Goal: Information Seeking & Learning: Understand process/instructions

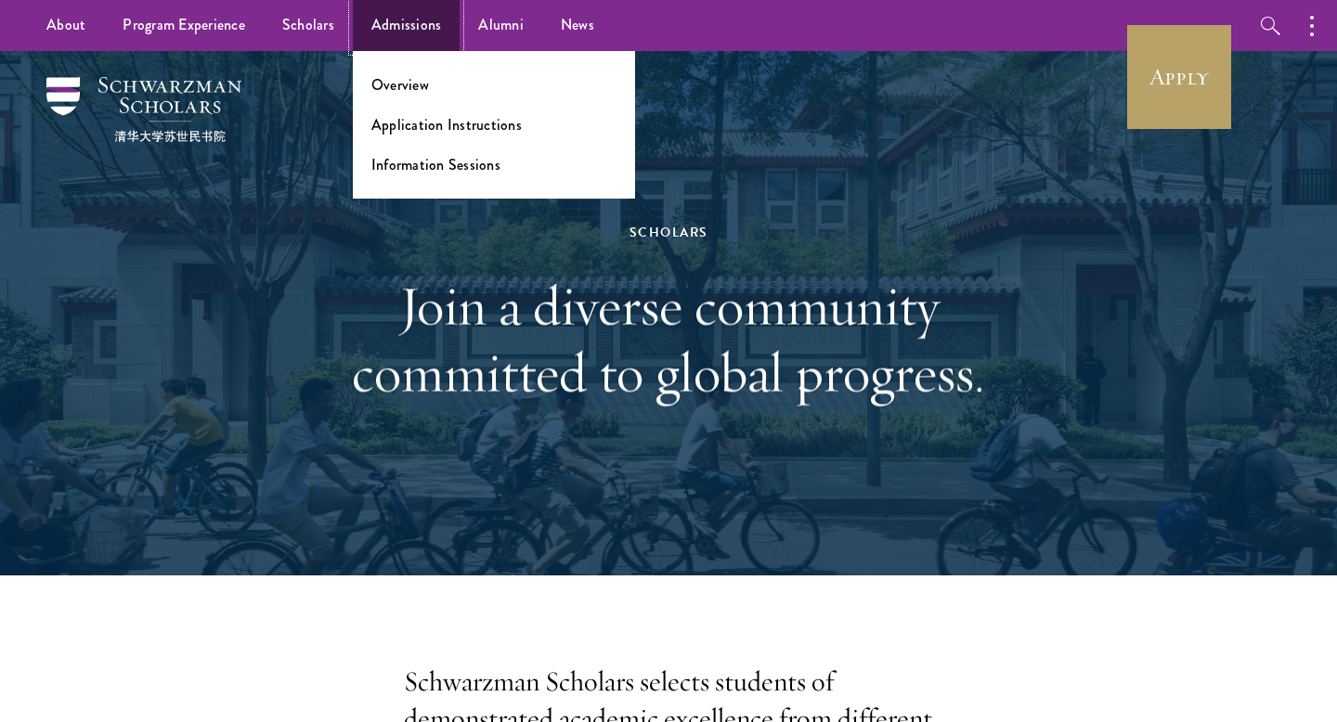
click at [381, 14] on link "Admissions" at bounding box center [407, 25] width 108 height 51
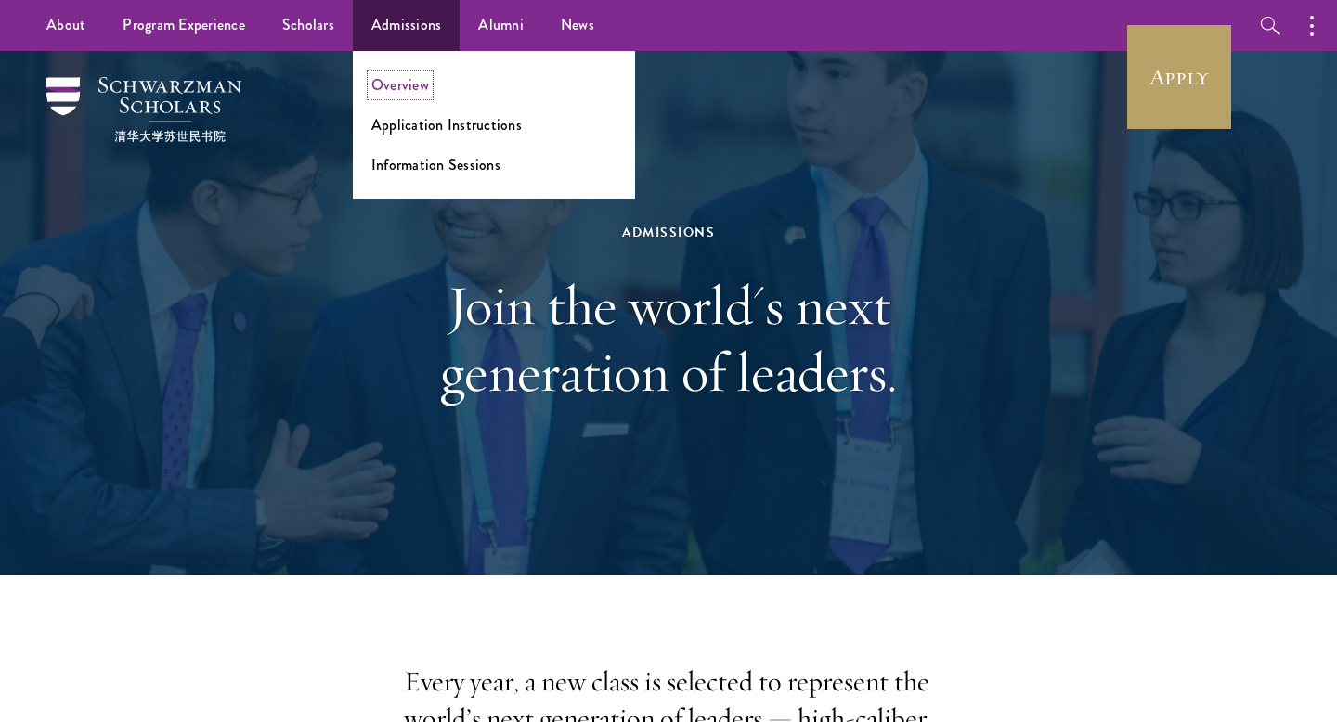
click at [400, 91] on link "Overview" at bounding box center [400, 84] width 58 height 21
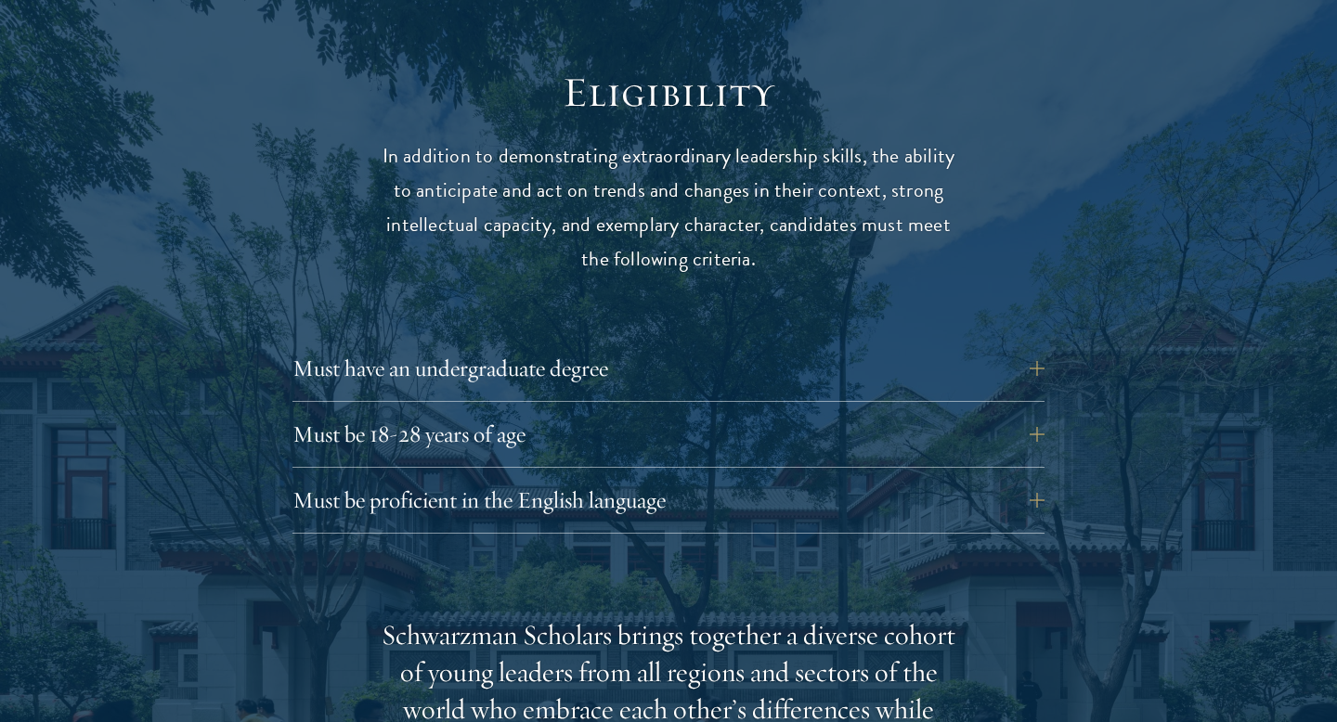
scroll to position [2429, 0]
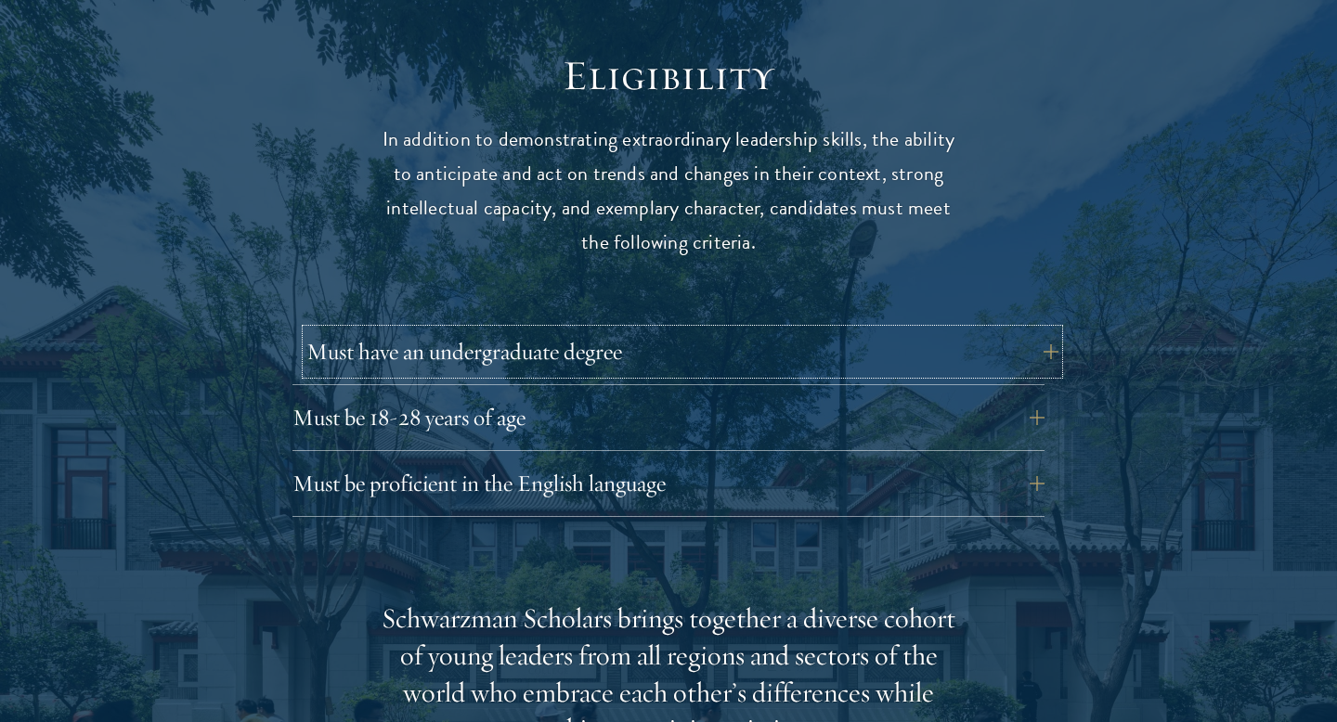
click at [475, 330] on button "Must have an undergraduate degree" at bounding box center [682, 352] width 752 height 45
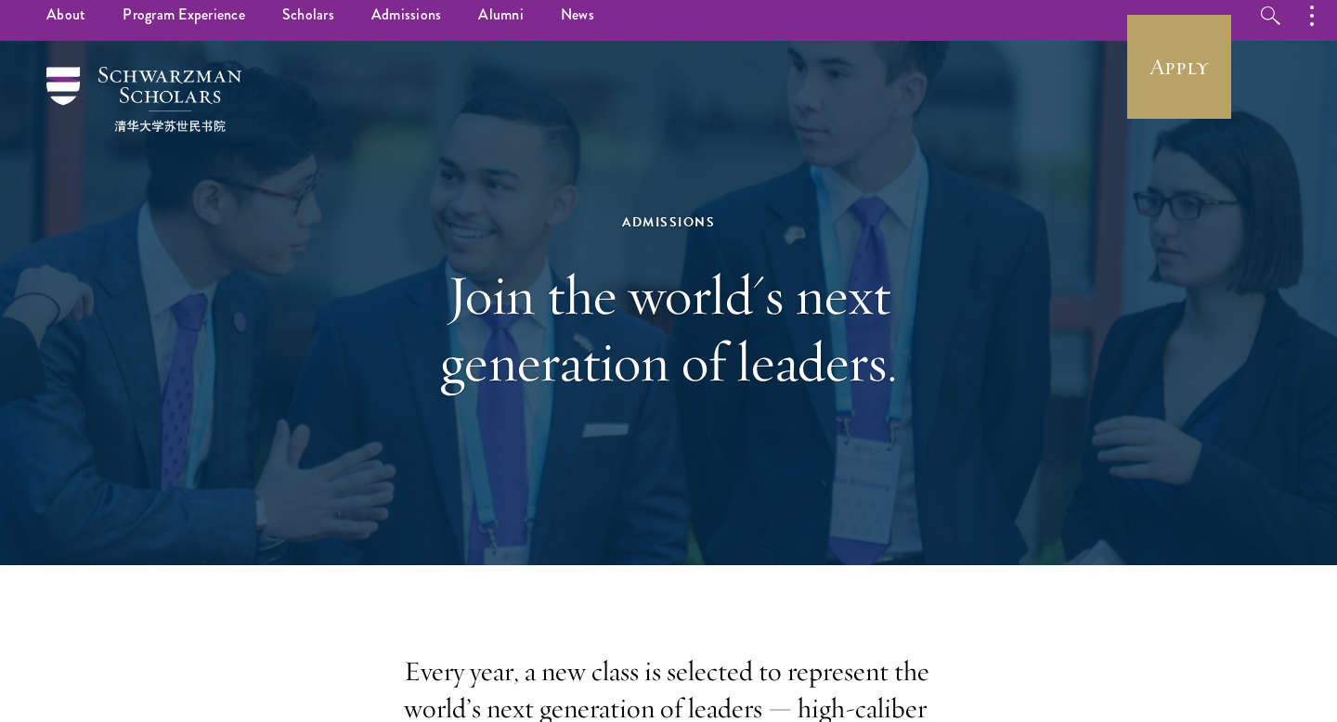
scroll to position [0, 0]
